Goal: Task Accomplishment & Management: Manage account settings

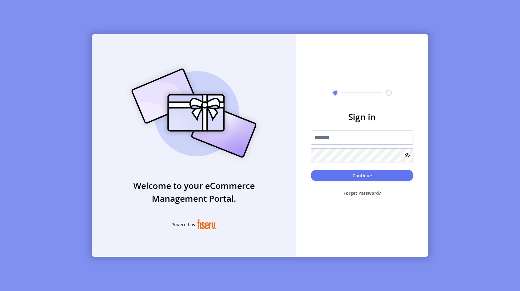
click at [355, 134] on input "text" at bounding box center [362, 137] width 103 height 14
type input "**********"
click at [349, 177] on button "Continue" at bounding box center [362, 175] width 103 height 12
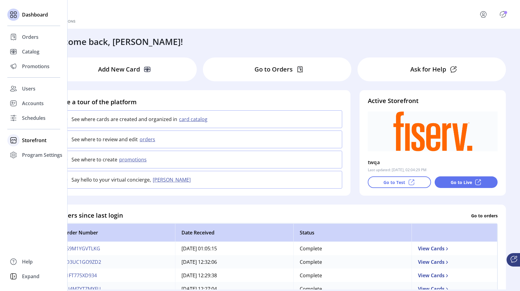
click at [17, 141] on icon at bounding box center [14, 140] width 10 height 10
click at [39, 154] on span "Configuration" at bounding box center [38, 152] width 32 height 7
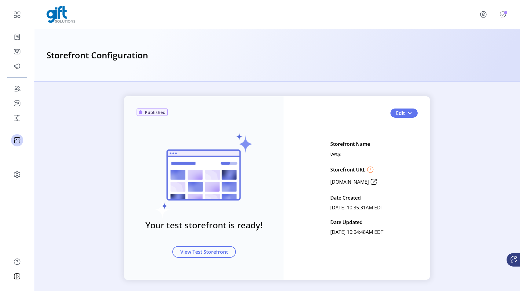
click at [504, 14] on icon "Publisher Panel" at bounding box center [503, 14] width 10 height 10
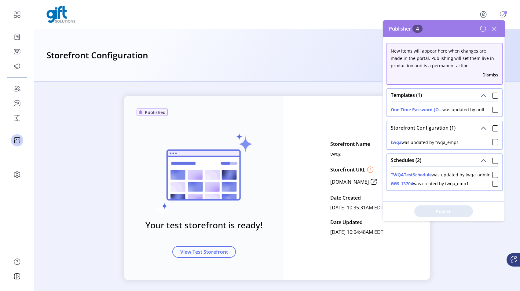
click at [495, 25] on icon at bounding box center [494, 29] width 10 height 10
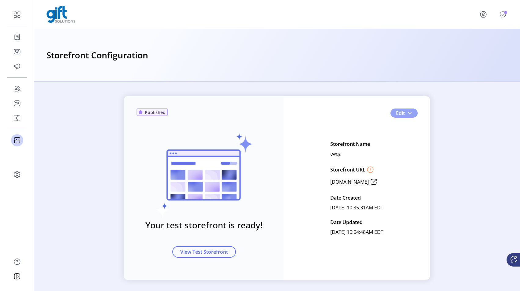
click at [412, 115] on button "Edit" at bounding box center [403, 112] width 27 height 9
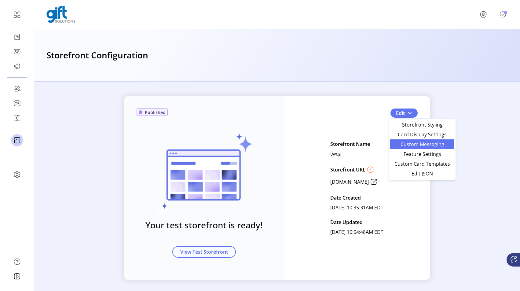
click at [414, 143] on span "Custom Messaging" at bounding box center [422, 144] width 57 height 5
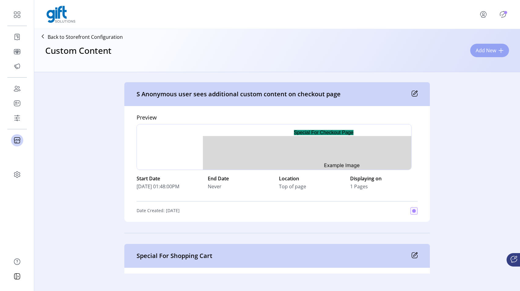
click at [490, 51] on span "Add New" at bounding box center [486, 50] width 20 height 7
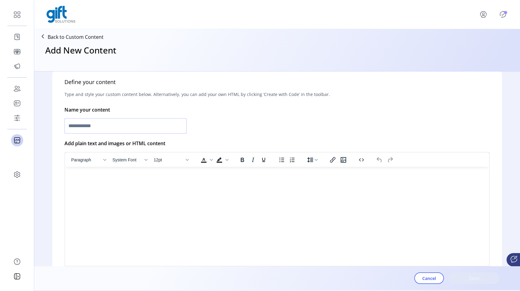
click at [129, 128] on input "text" at bounding box center [125, 125] width 122 height 15
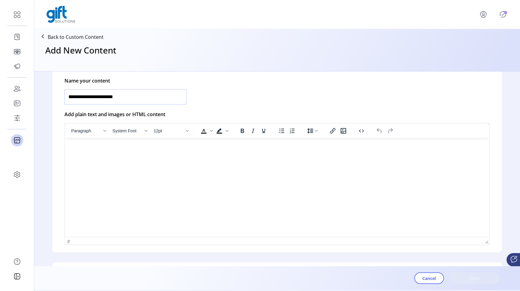
scroll to position [151, 0]
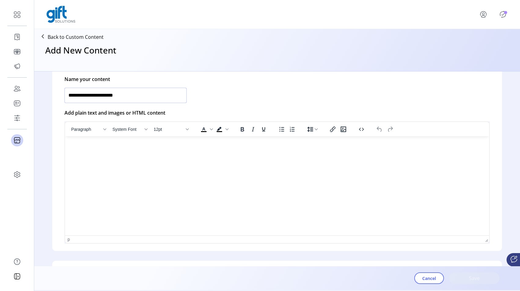
type input "**********"
click at [129, 141] on html at bounding box center [277, 138] width 424 height 5
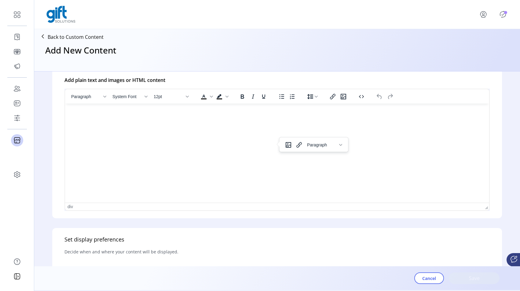
scroll to position [180, 0]
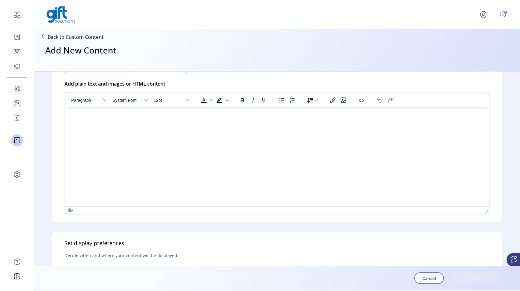
click at [129, 112] on html at bounding box center [277, 109] width 424 height 5
click at [126, 112] on html at bounding box center [277, 109] width 424 height 5
click at [314, 116] on span "Paragraph" at bounding box center [322, 115] width 30 height 5
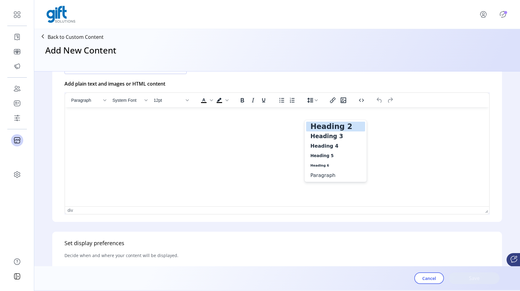
click at [258, 112] on html at bounding box center [277, 109] width 424 height 5
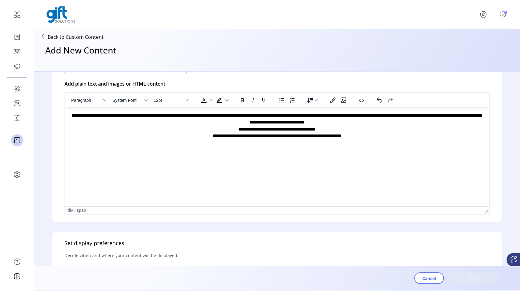
click at [313, 116] on span "**********" at bounding box center [276, 125] width 411 height 25
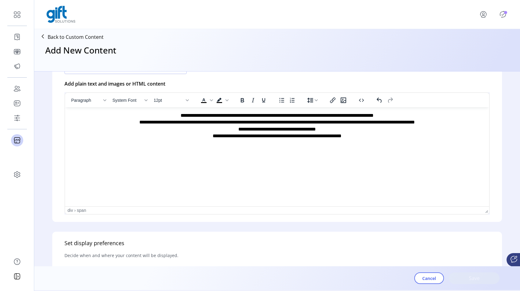
click at [297, 122] on span "**********" at bounding box center [276, 129] width 275 height 18
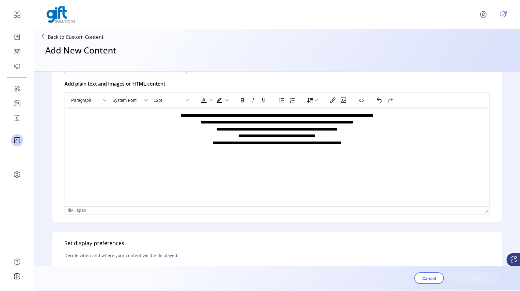
click at [396, 117] on div "**********" at bounding box center [277, 115] width 414 height 7
click at [374, 118] on span "**********" at bounding box center [276, 115] width 193 height 5
click at [201, 121] on span "**********" at bounding box center [277, 122] width 153 height 5
click at [398, 114] on div "**********" at bounding box center [277, 115] width 414 height 7
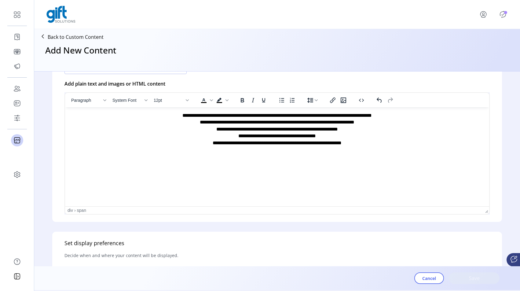
click at [308, 151] on html "**********" at bounding box center [277, 129] width 424 height 44
click at [231, 136] on span "**********" at bounding box center [277, 136] width 129 height 18
drag, startPoint x: 197, startPoint y: 136, endPoint x: 182, endPoint y: 136, distance: 15.3
click at [182, 136] on div "**********" at bounding box center [277, 133] width 414 height 14
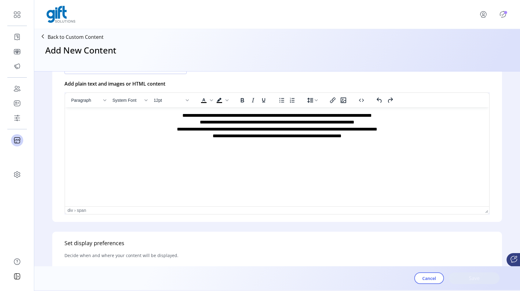
click at [305, 130] on span "**********" at bounding box center [277, 132] width 200 height 11
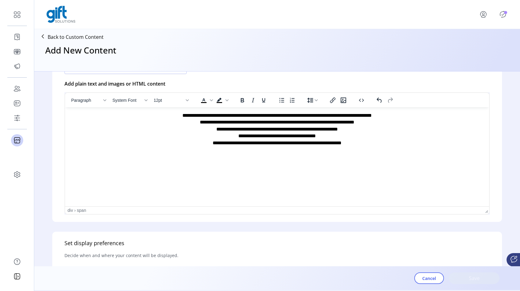
click at [308, 151] on html "**********" at bounding box center [277, 129] width 424 height 44
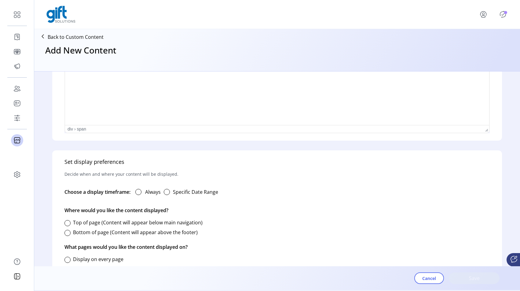
scroll to position [251, 0]
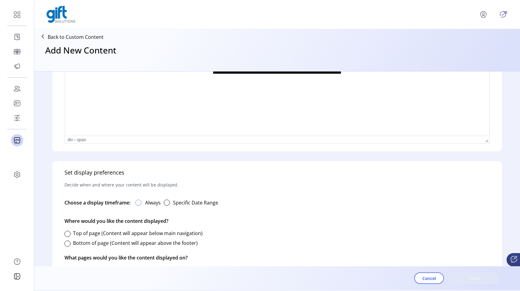
click at [140, 200] on div at bounding box center [138, 202] width 6 height 6
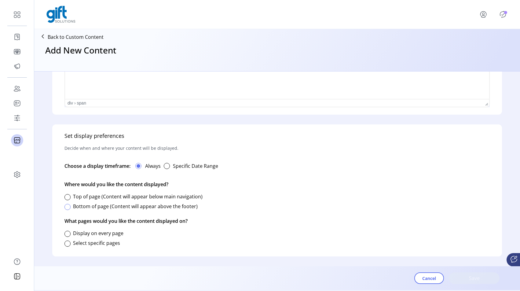
click at [68, 206] on div at bounding box center [67, 207] width 6 height 6
click at [68, 235] on div at bounding box center [67, 234] width 6 height 6
click at [81, 244] on label "Select specific pages" at bounding box center [96, 242] width 47 height 7
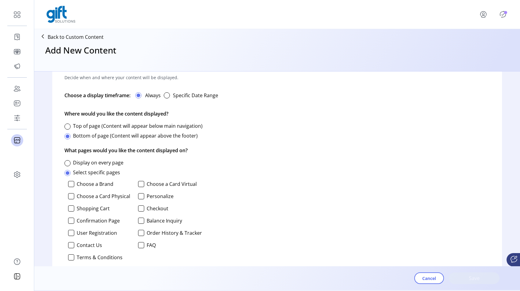
scroll to position [372, 0]
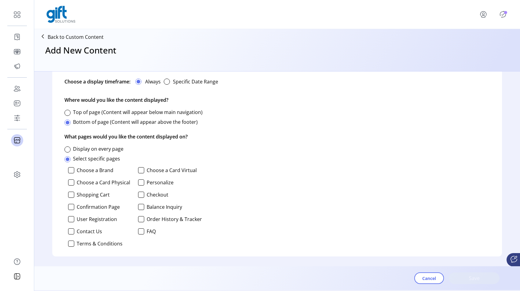
click at [82, 218] on label "User Registration" at bounding box center [97, 219] width 40 height 5
click at [139, 206] on div at bounding box center [141, 207] width 6 height 6
click at [476, 279] on span "Save" at bounding box center [474, 277] width 35 height 7
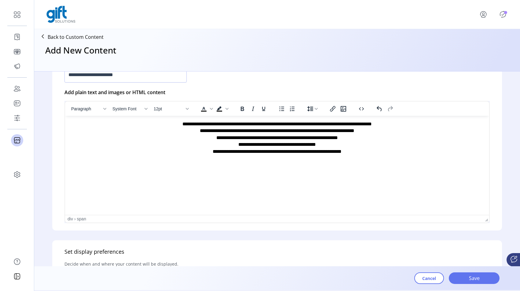
scroll to position [231, 0]
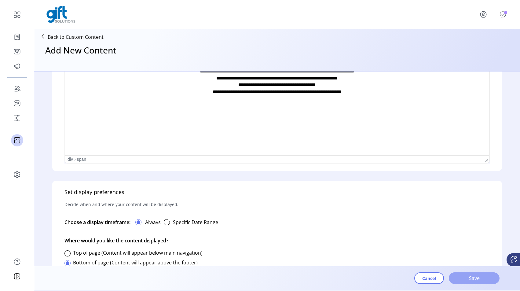
click at [463, 279] on span "Save" at bounding box center [474, 277] width 35 height 7
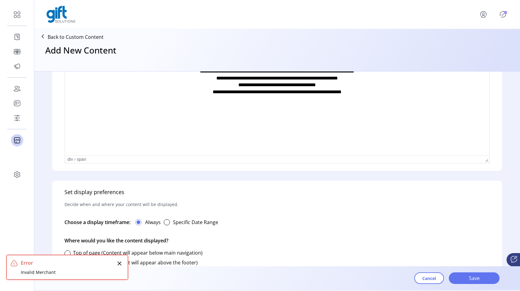
click at [101, 262] on div "Error" at bounding box center [68, 262] width 94 height 7
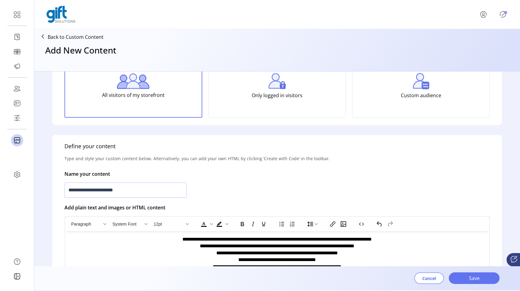
scroll to position [0, 0]
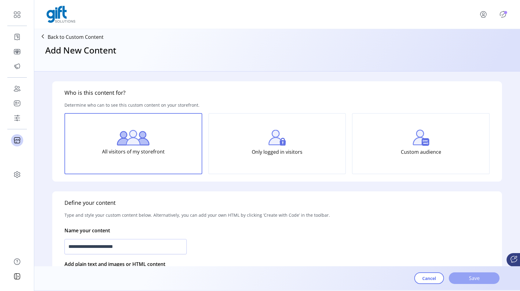
click at [472, 276] on span "Save" at bounding box center [474, 277] width 35 height 7
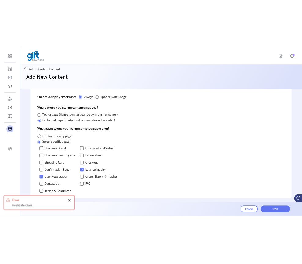
scroll to position [372, 0]
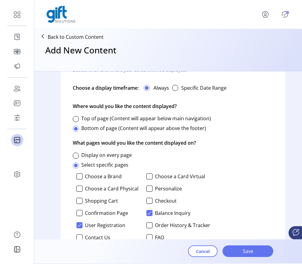
click at [241, 252] on span "Save" at bounding box center [247, 251] width 35 height 7
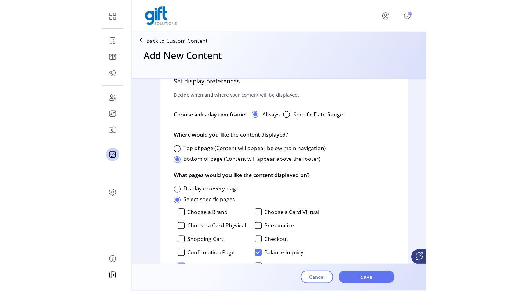
scroll to position [347, 0]
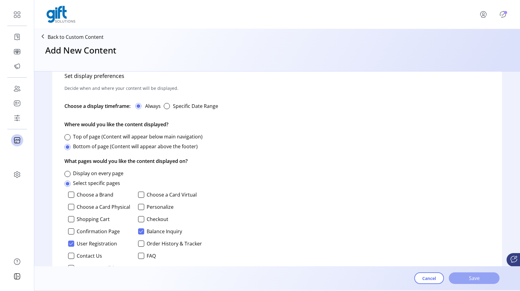
click at [470, 279] on span "Save" at bounding box center [474, 277] width 35 height 7
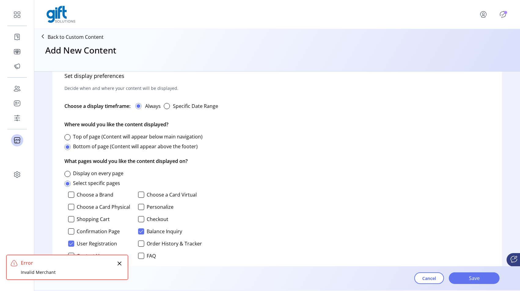
click at [52, 34] on p "Back to Custom Content" at bounding box center [76, 36] width 56 height 7
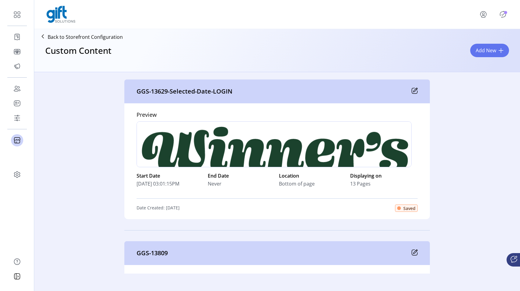
click at [412, 211] on span "Saved" at bounding box center [409, 208] width 12 height 6
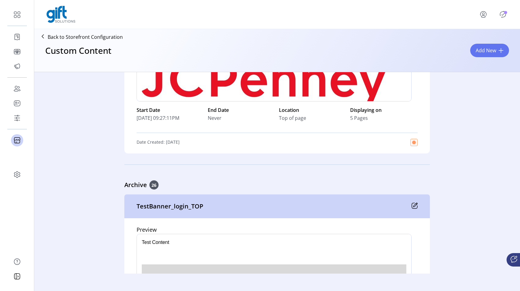
click at [501, 15] on icon "Publisher Panel" at bounding box center [502, 14] width 3 height 2
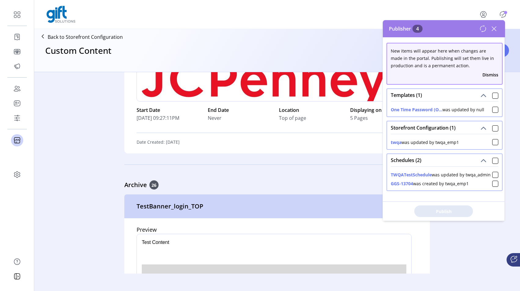
click at [494, 29] on icon at bounding box center [494, 29] width 4 height 4
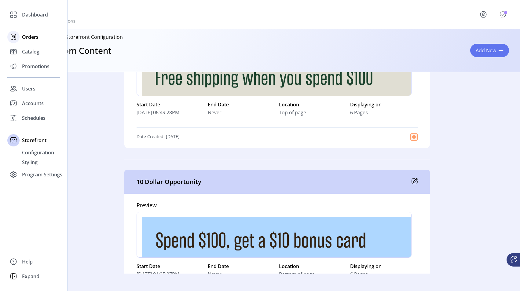
click at [14, 42] on div at bounding box center [13, 37] width 12 height 12
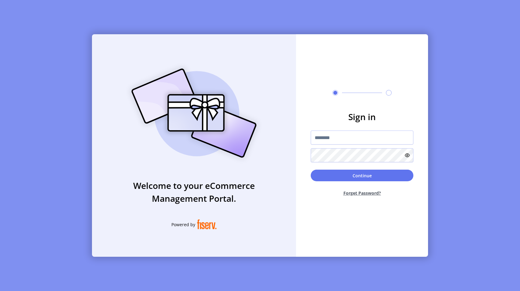
click at [347, 129] on form "Sign in Continue Forget Password?" at bounding box center [362, 155] width 132 height 91
click at [349, 137] on input "text" at bounding box center [362, 137] width 103 height 14
type input "**********"
click at [352, 180] on button "Continue" at bounding box center [362, 175] width 103 height 12
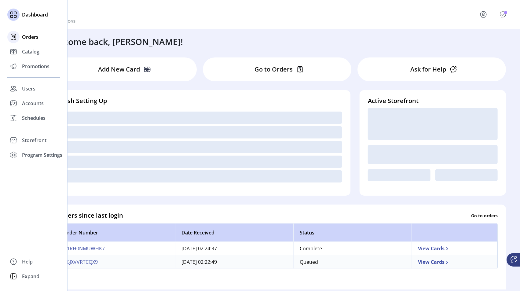
click at [23, 37] on span "Orders" at bounding box center [30, 36] width 16 height 7
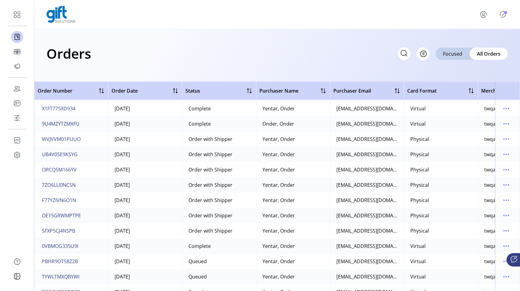
scroll to position [68, 0]
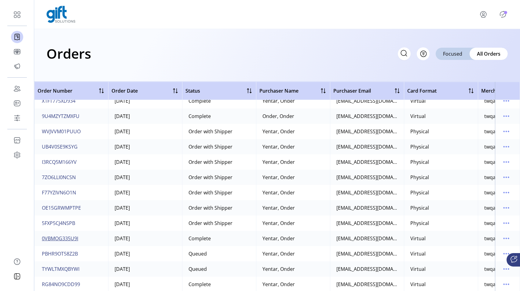
click at [67, 235] on span "0VBMOG335U9I" at bounding box center [60, 238] width 36 height 7
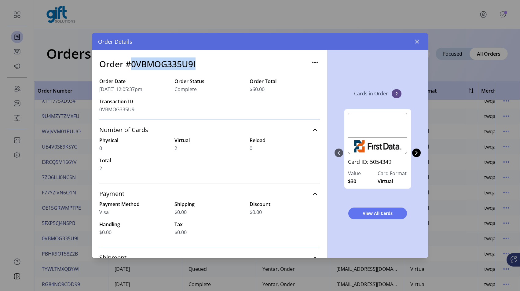
drag, startPoint x: 198, startPoint y: 62, endPoint x: 129, endPoint y: 62, distance: 68.7
click at [129, 62] on div "Order #0VBMOG335U9I" at bounding box center [209, 67] width 220 height 20
copy h3 "0VBMOG335U9I"
click at [419, 42] on icon "button" at bounding box center [416, 41] width 5 height 5
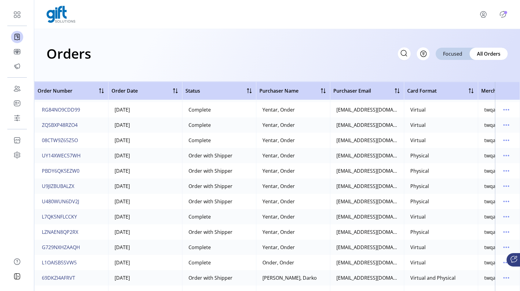
scroll to position [244, 0]
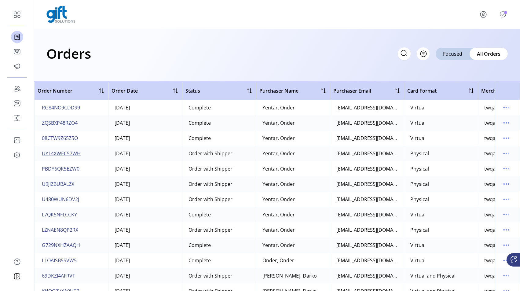
click at [72, 154] on span "UY14XWEC57WH" at bounding box center [61, 153] width 39 height 7
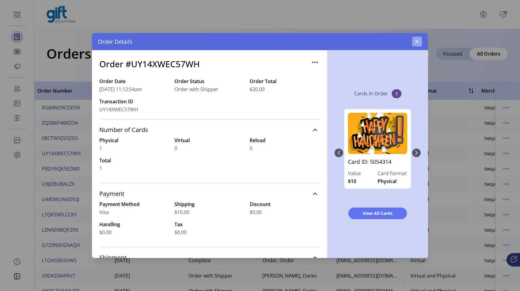
click at [417, 43] on icon "button" at bounding box center [416, 41] width 5 height 5
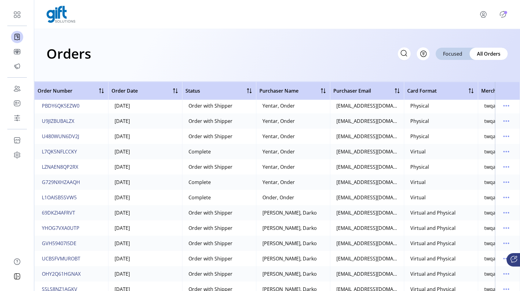
scroll to position [305, 0]
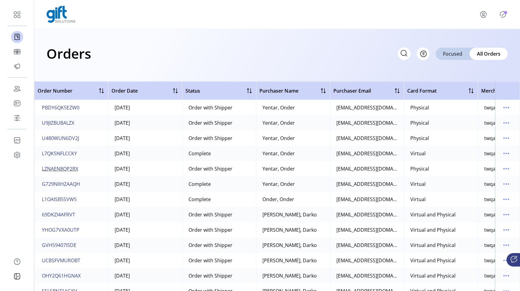
click at [65, 169] on span "LZNAEN8QP2RX" at bounding box center [60, 168] width 36 height 7
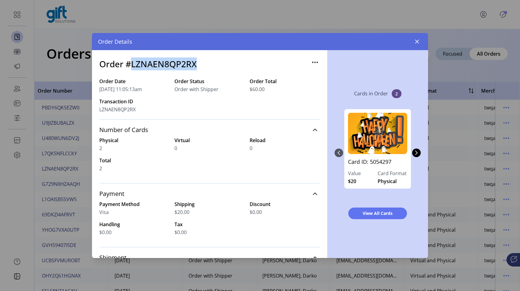
drag, startPoint x: 199, startPoint y: 62, endPoint x: 130, endPoint y: 61, distance: 68.4
click at [130, 61] on div "Order #LZNAEN8QP2RX" at bounding box center [209, 67] width 220 height 20
copy h3 "LZNAEN8QP2RX"
click at [416, 43] on icon "button" at bounding box center [416, 41] width 5 height 5
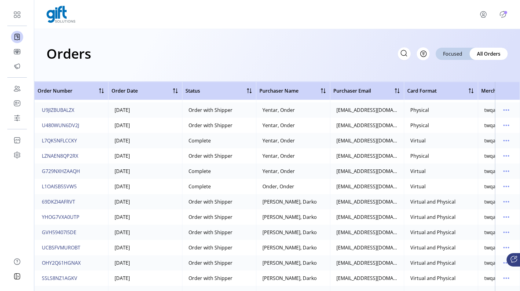
scroll to position [319, 0]
click at [50, 214] on span "YHOG7VXA0UTP" at bounding box center [61, 216] width 38 height 7
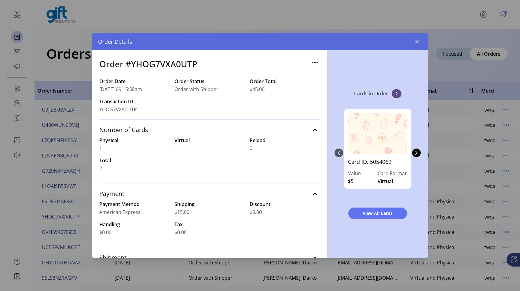
click at [423, 41] on div "Order Details" at bounding box center [260, 41] width 336 height 17
click at [417, 42] on icon "button" at bounding box center [416, 41] width 5 height 5
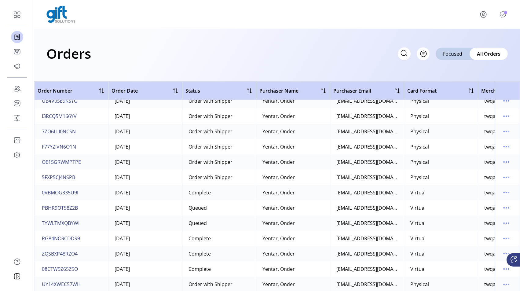
scroll to position [124, 0]
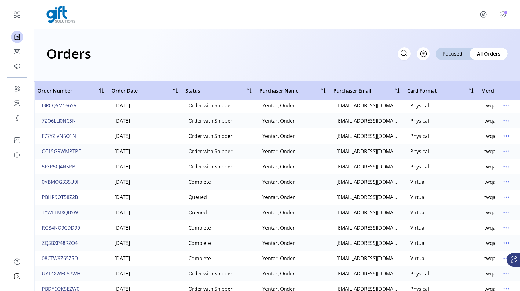
click at [68, 162] on button "5FXP5CJ4NSPB" at bounding box center [59, 167] width 36 height 10
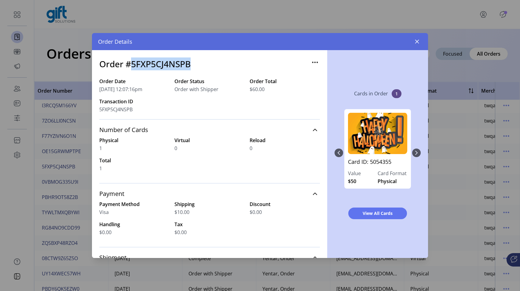
drag, startPoint x: 193, startPoint y: 62, endPoint x: 132, endPoint y: 63, distance: 60.5
click at [132, 63] on div "Order #5FXP5CJ4NSPB" at bounding box center [209, 67] width 220 height 20
copy h3 "5FXP5CJ4NSPB"
click at [418, 40] on icon "button" at bounding box center [417, 42] width 4 height 4
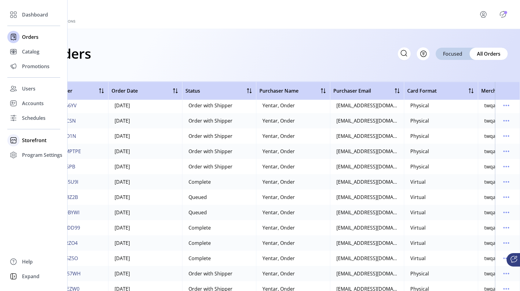
click at [14, 142] on icon at bounding box center [14, 140] width 10 height 10
click at [34, 151] on span "Configuration" at bounding box center [38, 152] width 32 height 7
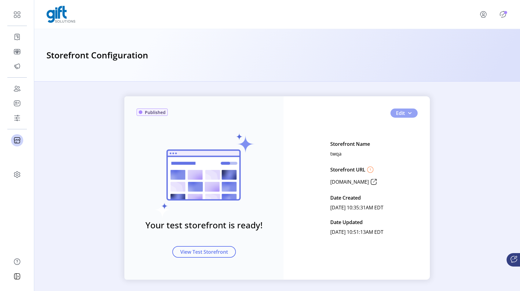
click at [409, 115] on span "button" at bounding box center [409, 113] width 5 height 5
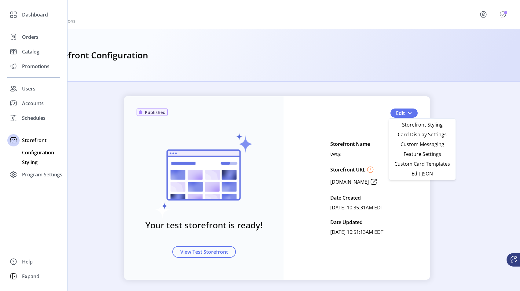
click at [33, 162] on span "Styling" at bounding box center [30, 162] width 16 height 7
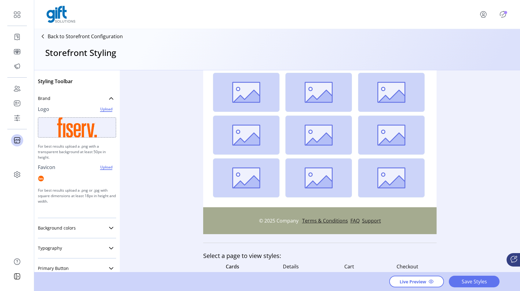
scroll to position [94, 0]
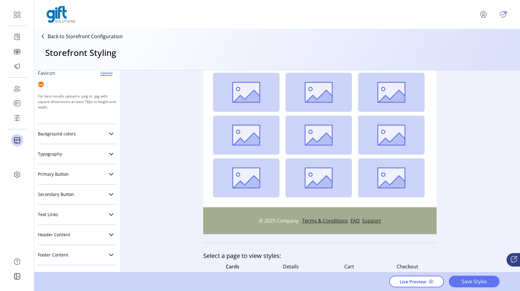
click at [104, 125] on div "Background colors Background Header background Footer background" at bounding box center [77, 134] width 78 height 20
click at [106, 129] on link "Background colors" at bounding box center [77, 134] width 78 height 12
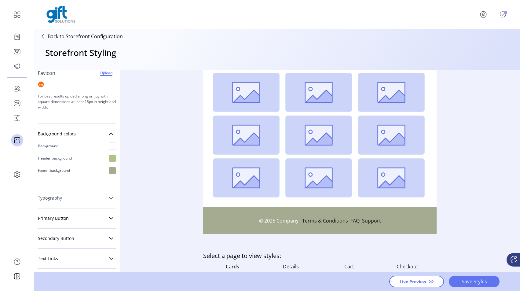
scroll to position [118, 0]
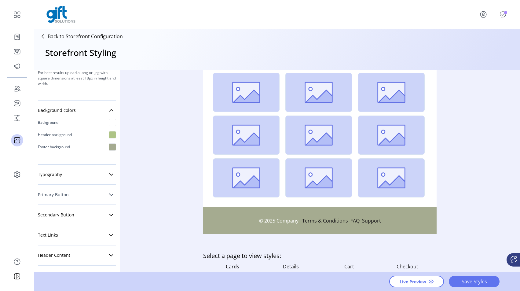
click at [99, 192] on link "Primary Button" at bounding box center [77, 194] width 78 height 12
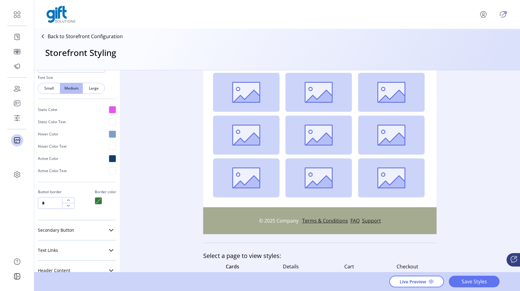
scroll to position [321, 0]
click at [109, 112] on div at bounding box center [112, 111] width 7 height 7
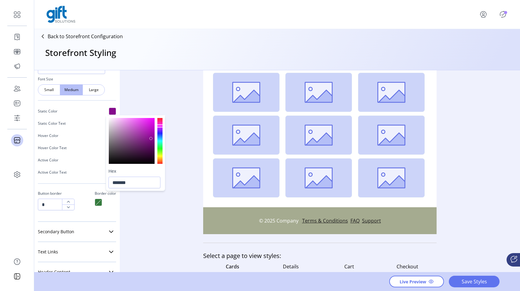
drag, startPoint x: 144, startPoint y: 133, endPoint x: 151, endPoint y: 138, distance: 8.4
click at [151, 138] on div at bounding box center [132, 141] width 46 height 46
click at [161, 156] on div at bounding box center [159, 141] width 5 height 46
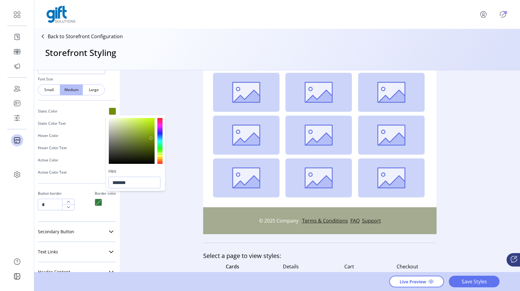
click at [160, 154] on div at bounding box center [160, 154] width 6 height 3
type input "*******"
drag, startPoint x: 119, startPoint y: 122, endPoint x: 123, endPoint y: 126, distance: 5.8
click at [123, 126] on div at bounding box center [132, 141] width 46 height 46
click at [145, 94] on div "Styling Toolbar Brand Logo Upload For best results upload a .png with a transpa…" at bounding box center [277, 171] width 486 height 202
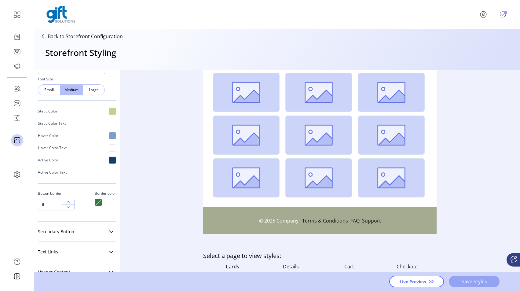
click at [466, 281] on span "Save Styles" at bounding box center [474, 281] width 35 height 7
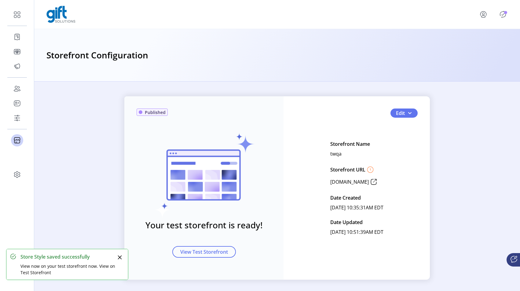
click at [504, 10] on icon "Publisher Panel" at bounding box center [503, 14] width 10 height 10
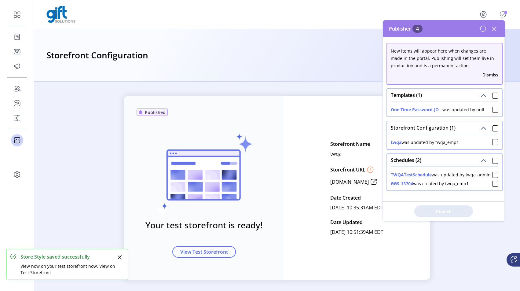
scroll to position [13, 0]
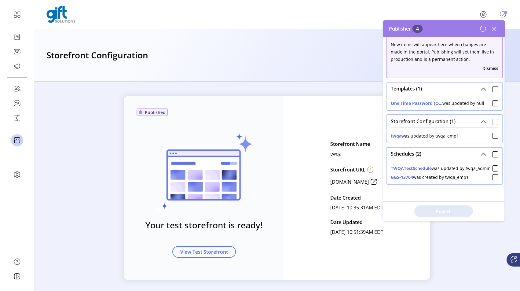
click at [492, 119] on div at bounding box center [495, 122] width 6 height 6
click at [443, 213] on span "Publish 1 Items" at bounding box center [443, 211] width 43 height 6
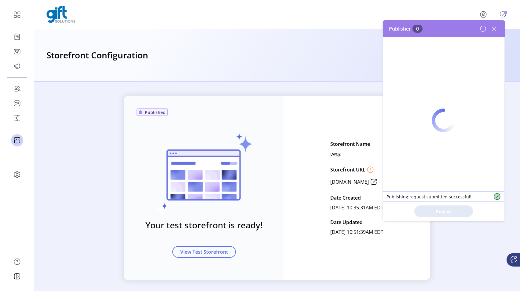
scroll to position [0, 0]
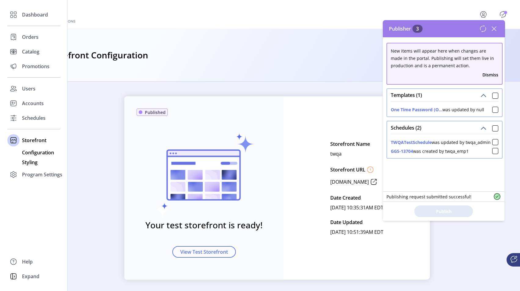
click at [24, 164] on span "Styling" at bounding box center [30, 162] width 16 height 7
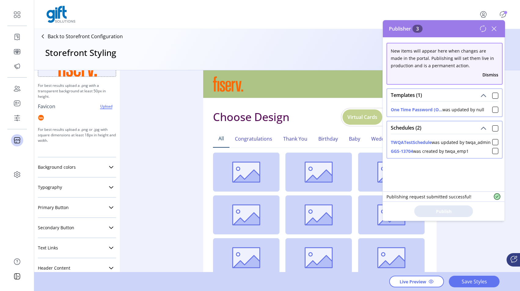
scroll to position [71, 0]
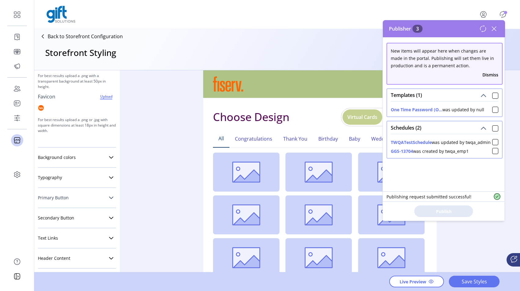
click at [83, 199] on link "Primary Button" at bounding box center [77, 197] width 78 height 12
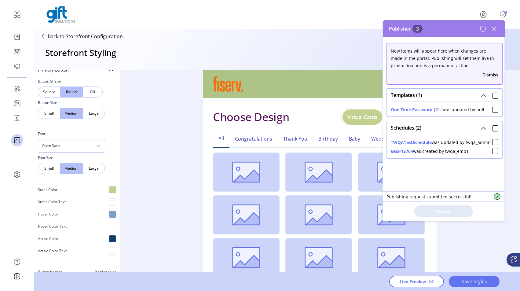
scroll to position [224, 0]
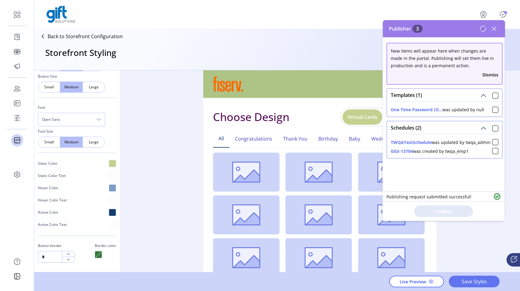
click at [109, 164] on div at bounding box center [112, 163] width 7 height 7
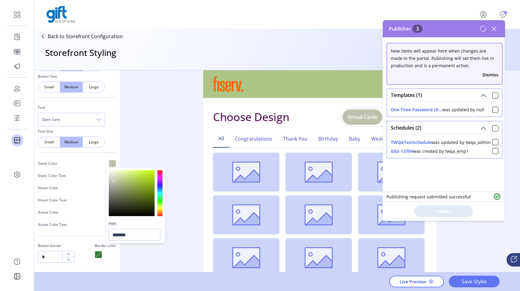
type input "*******"
drag, startPoint x: 130, startPoint y: 177, endPoint x: 114, endPoint y: 181, distance: 16.8
click at [114, 181] on div at bounding box center [132, 193] width 46 height 46
click at [141, 126] on div "Styling Toolbar Brand Logo Upload For best results upload a .png with a transpa…" at bounding box center [277, 171] width 486 height 202
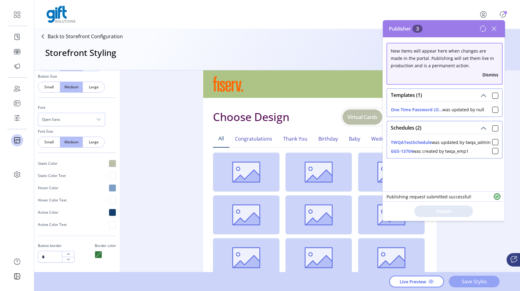
click at [467, 282] on span "Save Styles" at bounding box center [474, 281] width 35 height 7
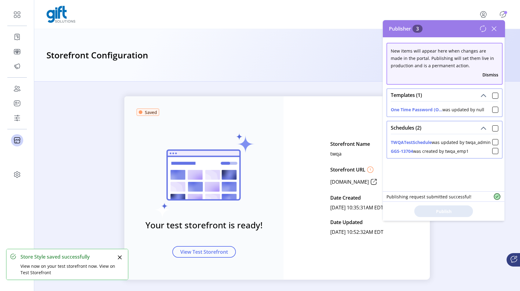
click at [497, 28] on icon at bounding box center [494, 29] width 10 height 10
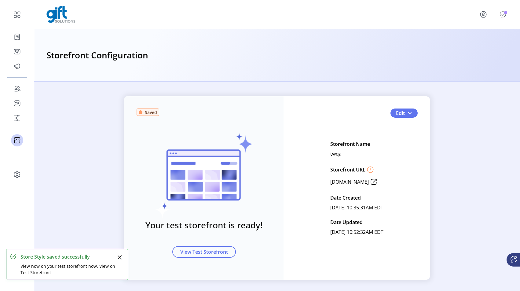
click at [503, 15] on icon "Publisher Panel" at bounding box center [503, 14] width 10 height 10
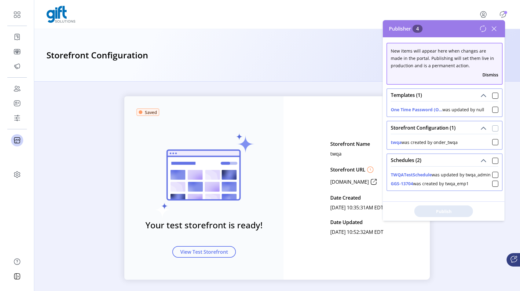
click at [492, 126] on div at bounding box center [495, 128] width 6 height 6
click at [438, 212] on span "Publish 1 Items" at bounding box center [443, 211] width 43 height 6
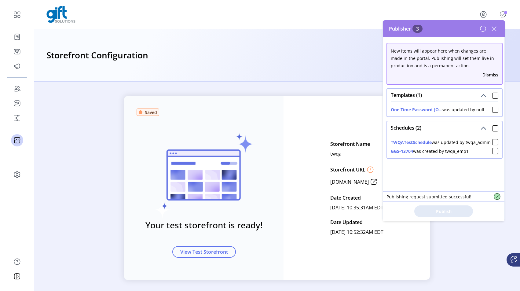
click at [493, 33] on icon at bounding box center [494, 29] width 10 height 10
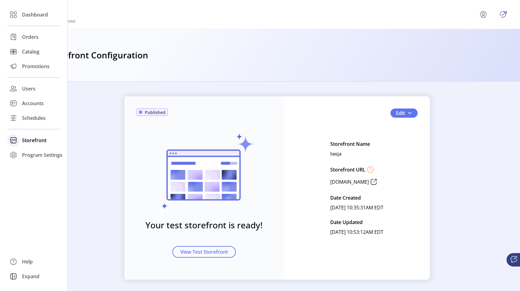
click at [34, 140] on span "Storefront" at bounding box center [34, 140] width 24 height 7
click at [33, 162] on span "Styling" at bounding box center [30, 162] width 16 height 7
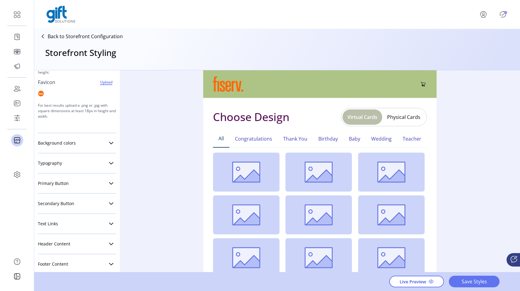
scroll to position [94, 0]
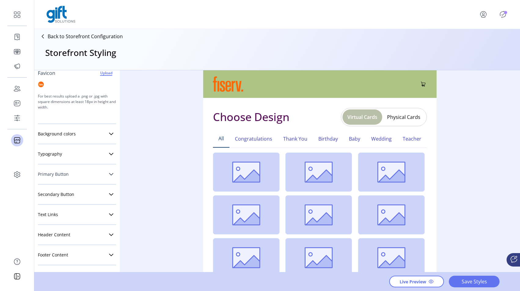
click at [107, 169] on link "Primary Button" at bounding box center [77, 174] width 78 height 12
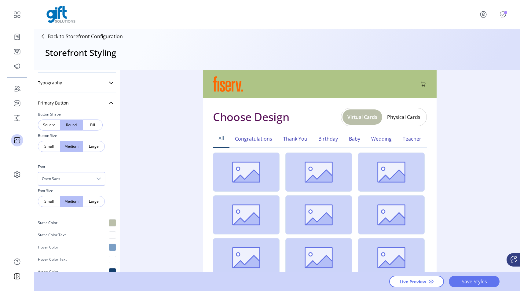
scroll to position [193, 0]
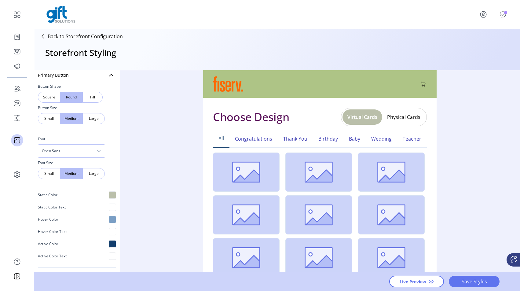
click at [110, 194] on div at bounding box center [112, 194] width 7 height 7
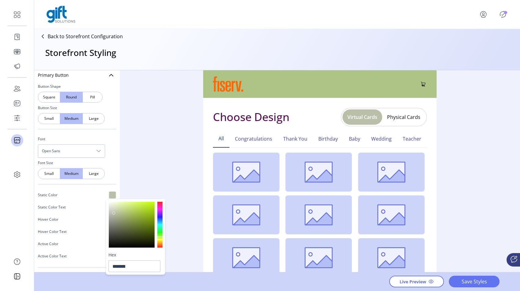
click at [111, 227] on div at bounding box center [132, 225] width 46 height 46
type input "*******"
click at [114, 224] on div at bounding box center [132, 225] width 46 height 46
click at [470, 283] on span "Save Styles" at bounding box center [474, 281] width 35 height 7
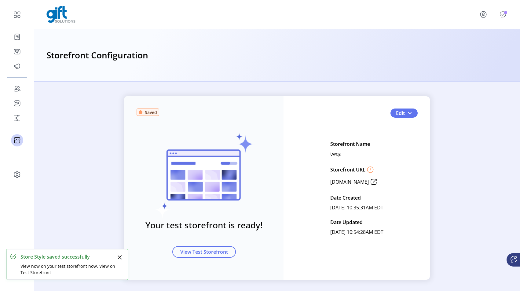
click at [502, 11] on icon "Publisher Panel" at bounding box center [503, 14] width 10 height 10
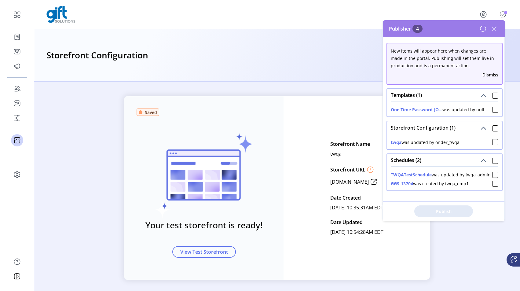
click at [495, 125] on div at bounding box center [495, 128] width 6 height 6
click at [492, 128] on div at bounding box center [495, 128] width 6 height 6
click at [428, 210] on span "Publish 1 Items" at bounding box center [443, 211] width 43 height 6
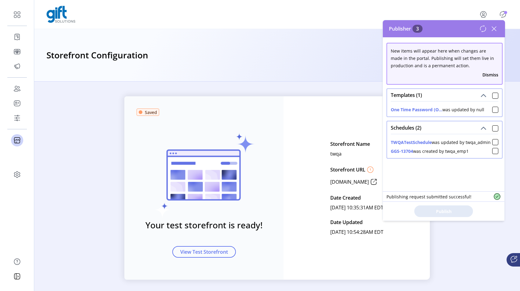
click at [494, 27] on icon at bounding box center [494, 29] width 10 height 10
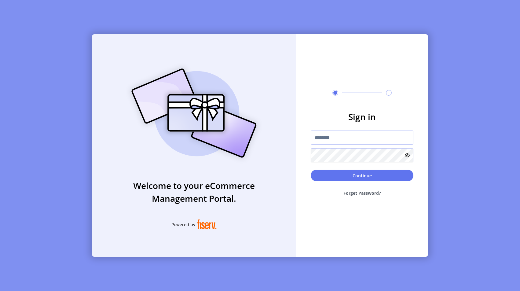
click at [326, 135] on input "text" at bounding box center [362, 137] width 103 height 14
paste input "**********"
type input "**********"
click at [407, 155] on icon at bounding box center [407, 155] width 5 height 5
click at [305, 155] on form "**********" at bounding box center [362, 155] width 132 height 91
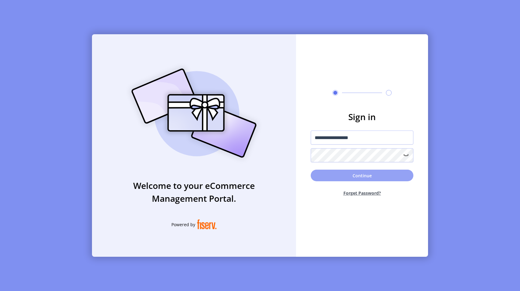
click at [355, 175] on button "Continue" at bounding box center [362, 175] width 103 height 12
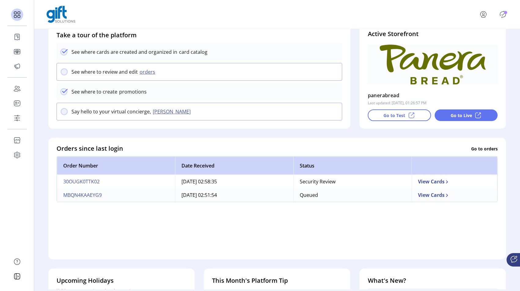
scroll to position [91, 0]
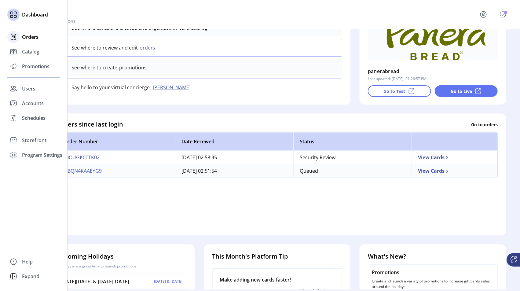
click at [24, 39] on span "Orders" at bounding box center [30, 36] width 16 height 7
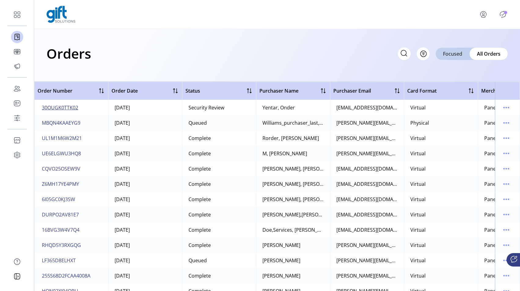
click at [62, 110] on span "30OUGK0TTK02" at bounding box center [60, 107] width 36 height 7
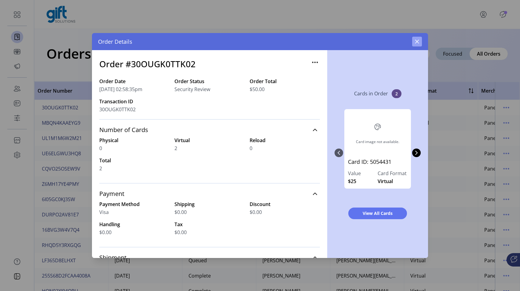
click at [418, 38] on button "button" at bounding box center [417, 42] width 10 height 10
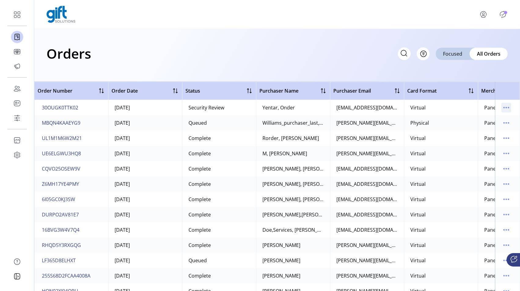
click at [502, 105] on icon "menu" at bounding box center [506, 108] width 10 height 10
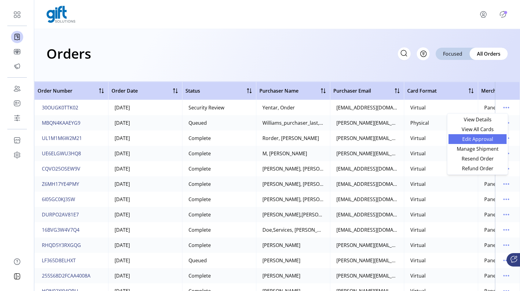
click at [466, 141] on span "Edit Approval" at bounding box center [477, 139] width 51 height 5
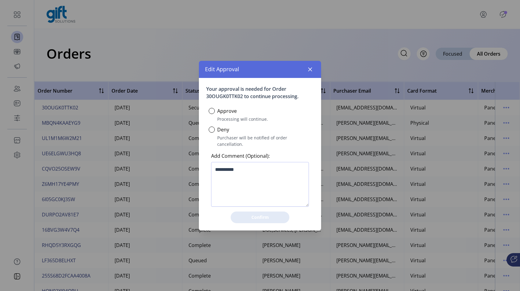
scroll to position [4, 2]
click at [215, 115] on div "Approve" at bounding box center [223, 110] width 28 height 7
click at [211, 111] on div at bounding box center [212, 111] width 6 height 6
click at [263, 214] on span "Confirm" at bounding box center [260, 217] width 43 height 6
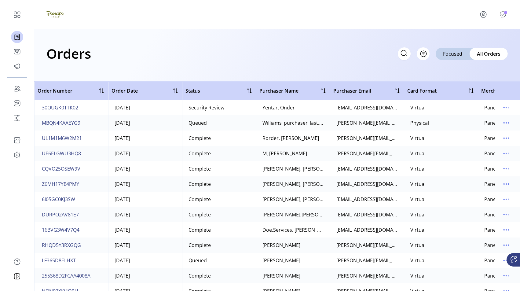
click at [73, 105] on span "30OUGK0TTK02" at bounding box center [60, 107] width 36 height 7
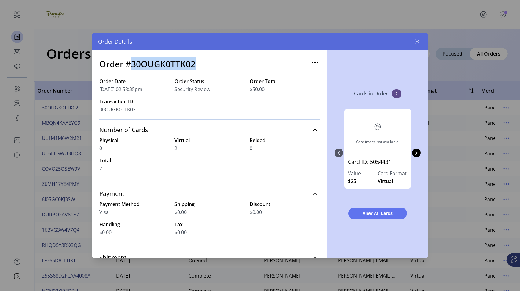
drag, startPoint x: 200, startPoint y: 66, endPoint x: 132, endPoint y: 62, distance: 67.6
click at [132, 62] on div "Order #30OUGK0TTK02" at bounding box center [209, 67] width 220 height 20
copy h3 "30OUGK0TTK02"
click at [170, 60] on h3 "Order #30OUGK0TTK02" at bounding box center [147, 63] width 96 height 13
drag, startPoint x: 197, startPoint y: 64, endPoint x: 133, endPoint y: 65, distance: 63.8
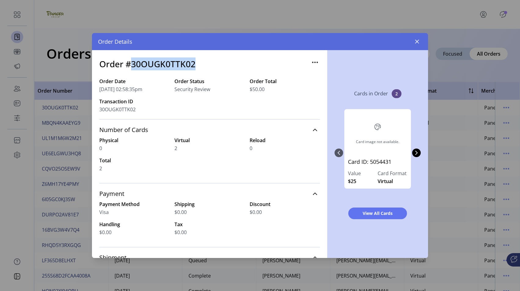
click at [133, 65] on div "Order #30OUGK0TTK02" at bounding box center [209, 67] width 220 height 20
copy h3 "30OUGK0TTK02"
click at [416, 42] on icon "button" at bounding box center [416, 41] width 5 height 5
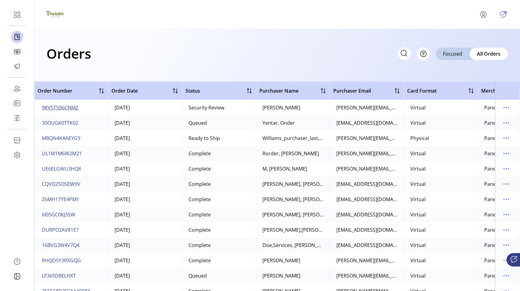
click at [63, 110] on span "9KV5T506CNMZ" at bounding box center [60, 107] width 36 height 7
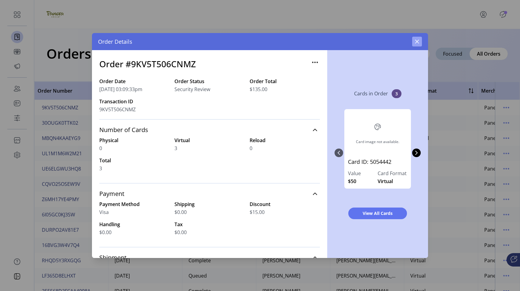
click at [421, 40] on button "button" at bounding box center [417, 42] width 10 height 10
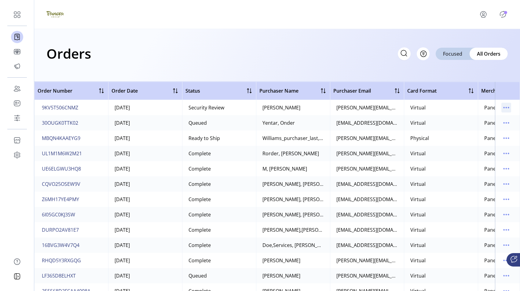
click at [503, 106] on icon "menu" at bounding box center [506, 108] width 10 height 10
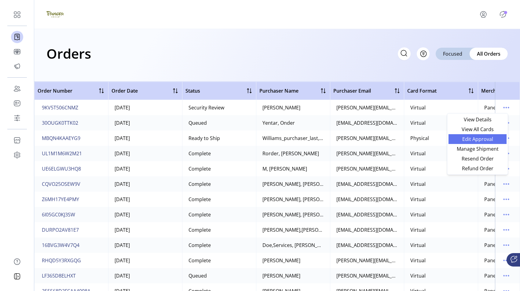
click at [478, 140] on span "Edit Approval" at bounding box center [477, 139] width 51 height 5
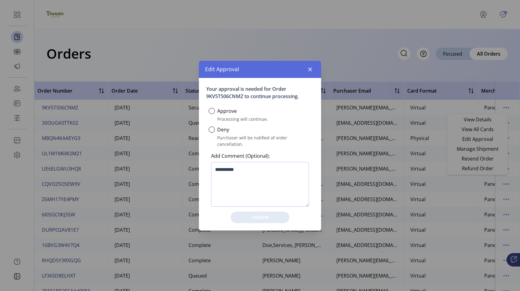
scroll to position [4, 2]
click at [235, 113] on label "Approve" at bounding box center [227, 110] width 20 height 7
click at [210, 114] on div at bounding box center [212, 111] width 6 height 6
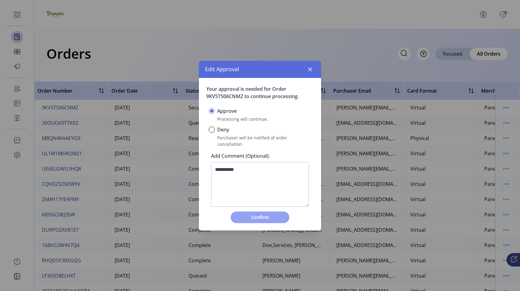
click at [248, 214] on span "Confirm" at bounding box center [260, 217] width 43 height 6
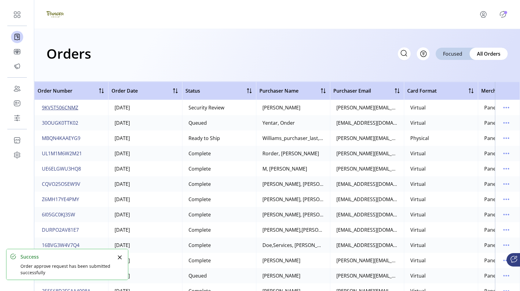
click at [53, 108] on span "9KV5T506CNMZ" at bounding box center [60, 107] width 36 height 7
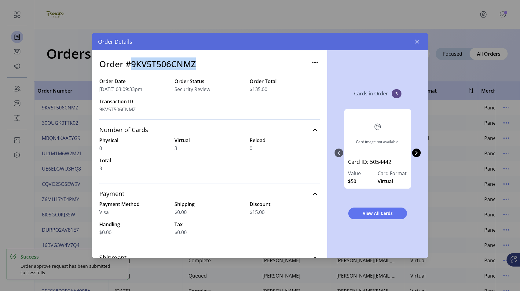
drag, startPoint x: 200, startPoint y: 68, endPoint x: 130, endPoint y: 66, distance: 70.0
click at [130, 66] on div "Order #9KV5T506CNMZ" at bounding box center [209, 67] width 220 height 20
copy h3 "9KV5T506CNMZ"
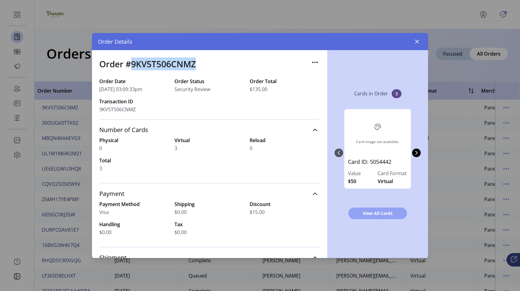
click at [386, 215] on span "View All Cards" at bounding box center [377, 213] width 43 height 6
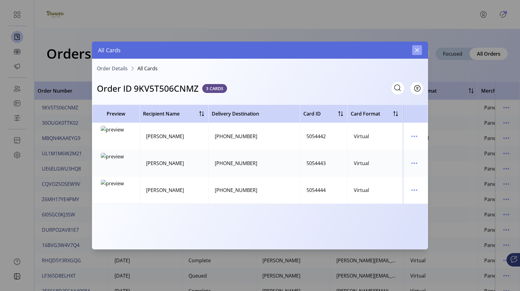
click at [415, 53] on button "button" at bounding box center [417, 50] width 10 height 10
